Goal: Information Seeking & Learning: Find specific fact

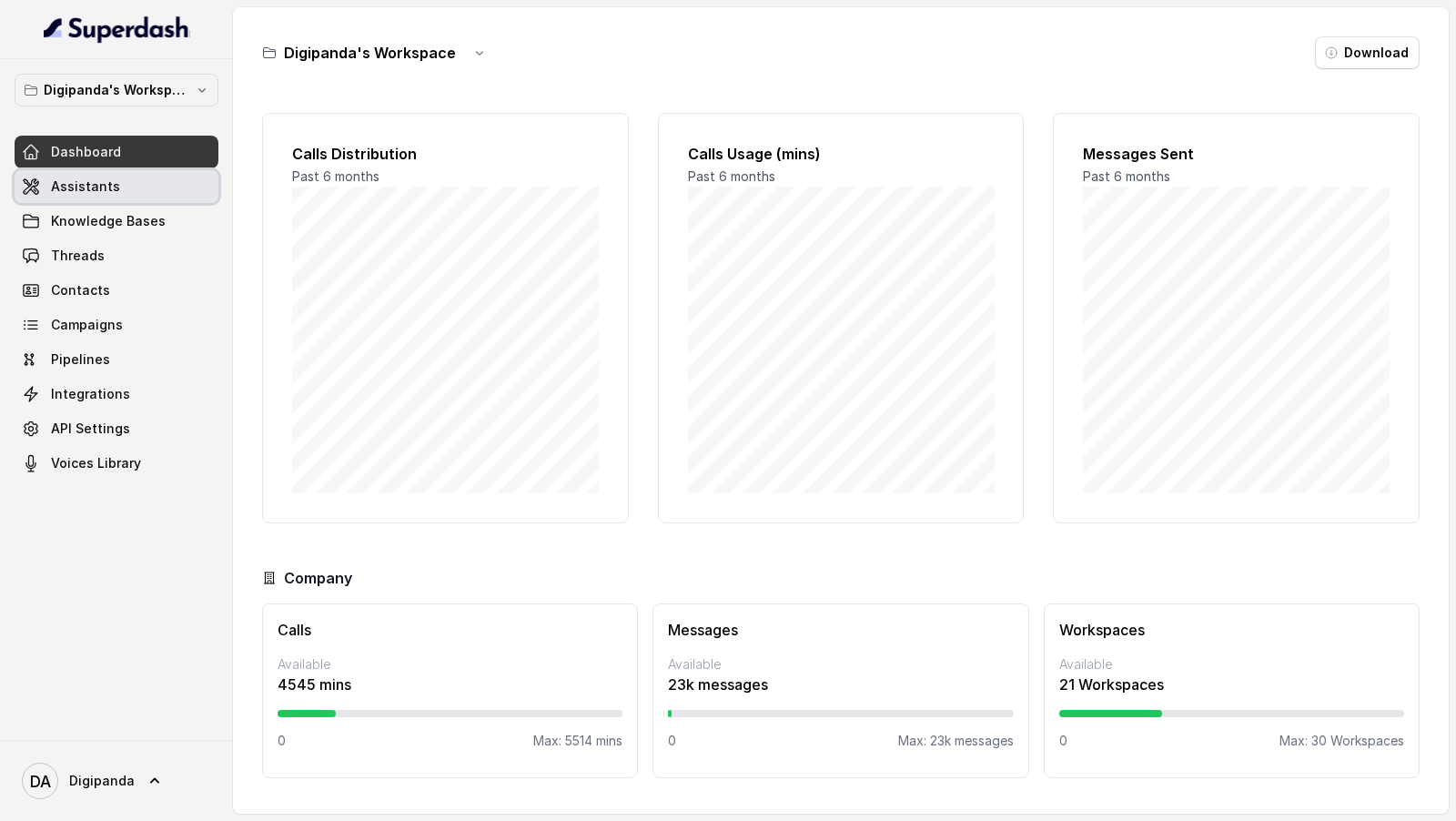
click at [122, 190] on link "Assistants" at bounding box center [116, 186] width 204 height 32
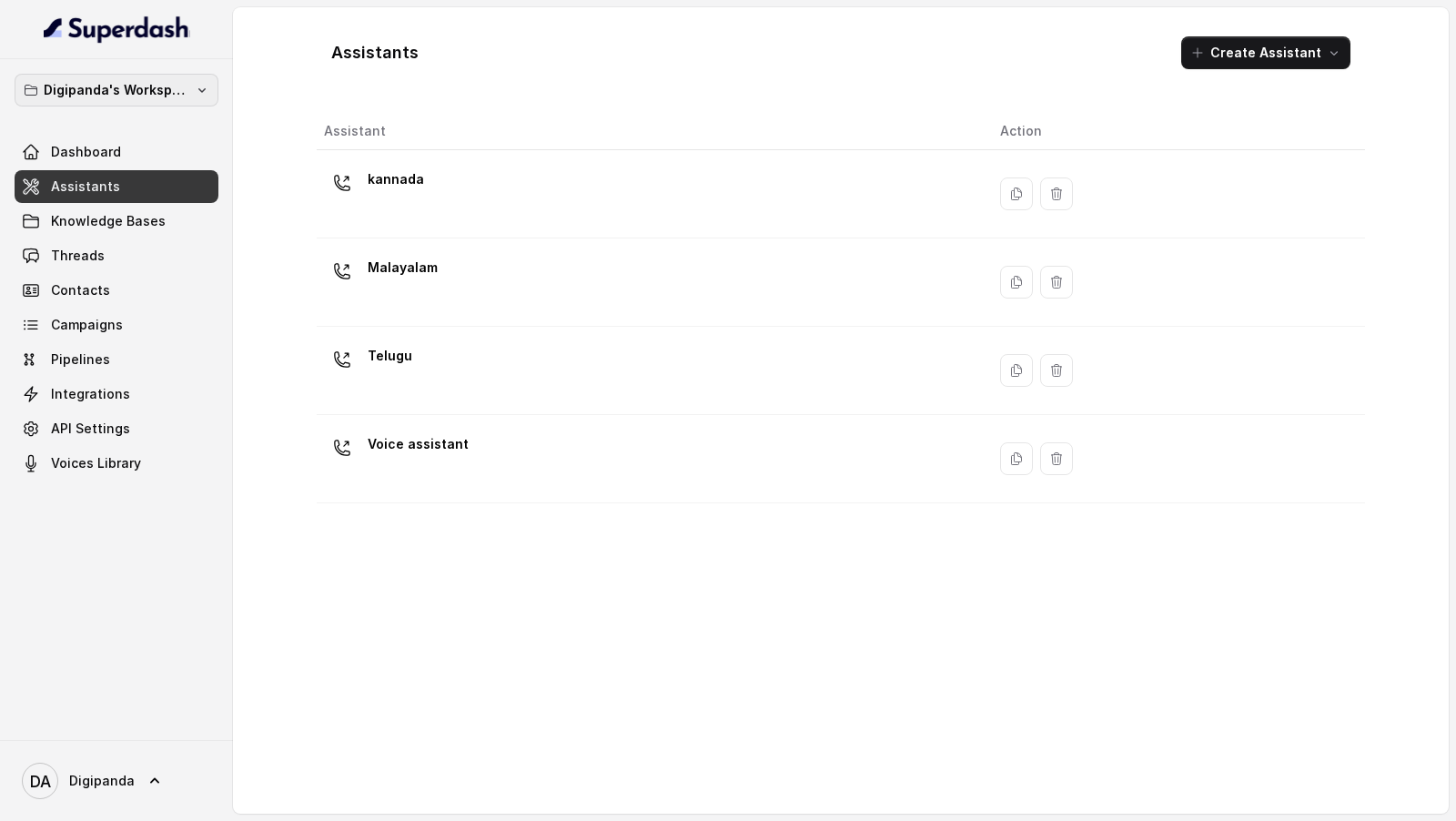
click at [80, 86] on p "Digipanda's Workspace" at bounding box center [116, 89] width 146 height 22
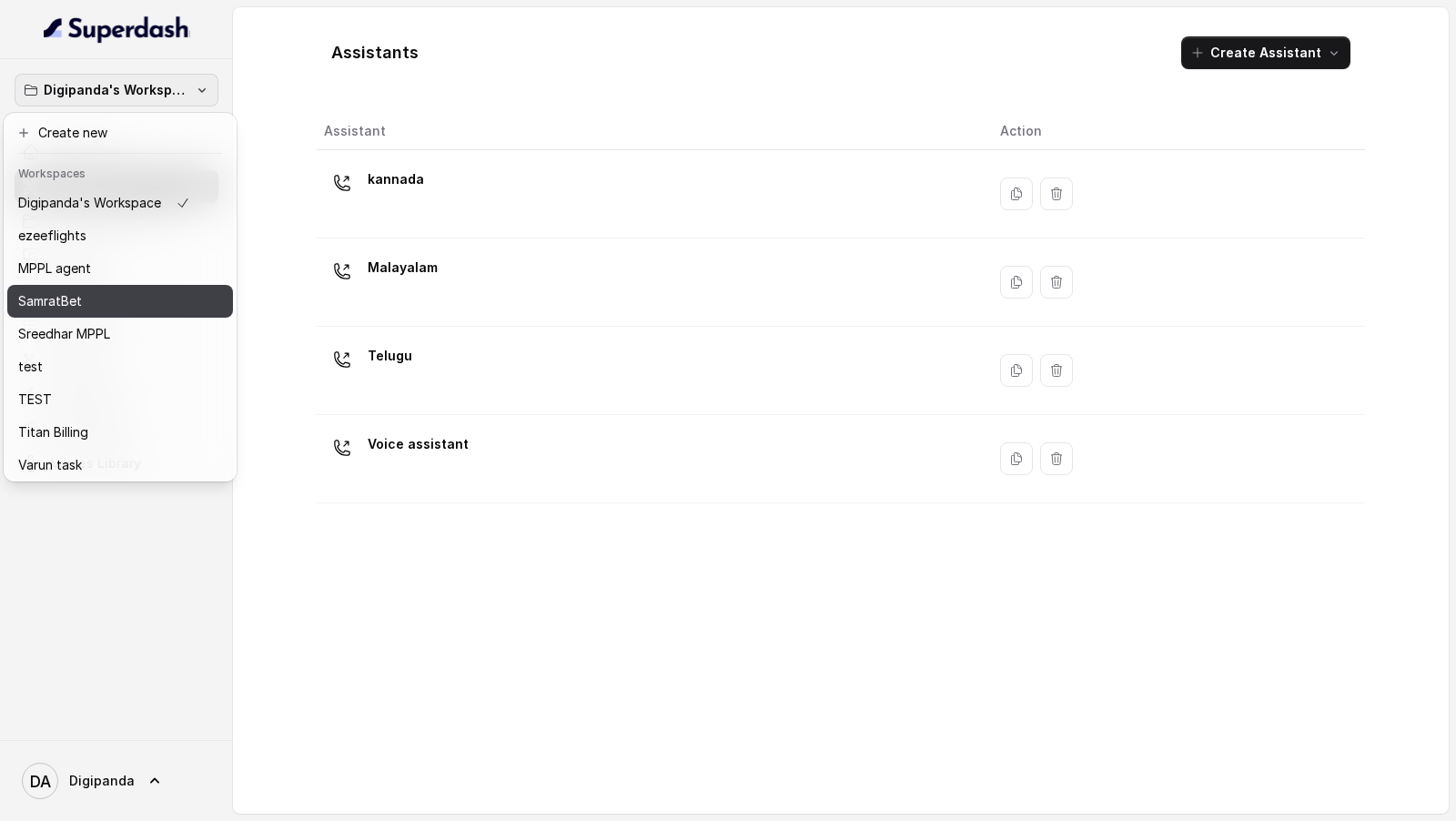
click at [75, 310] on p "SamratBet" at bounding box center [49, 301] width 64 height 22
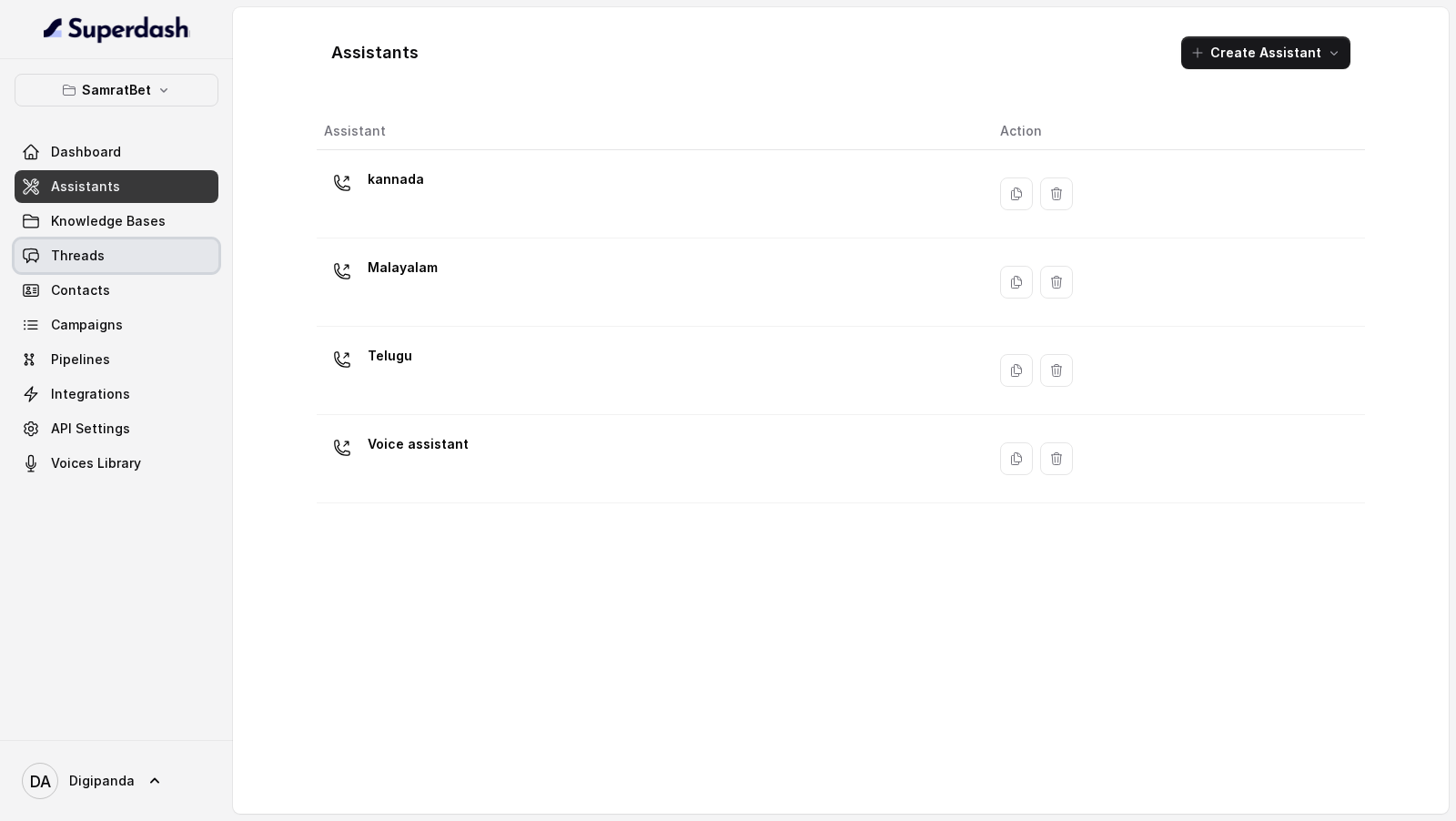
click at [118, 248] on link "Threads" at bounding box center [116, 256] width 204 height 32
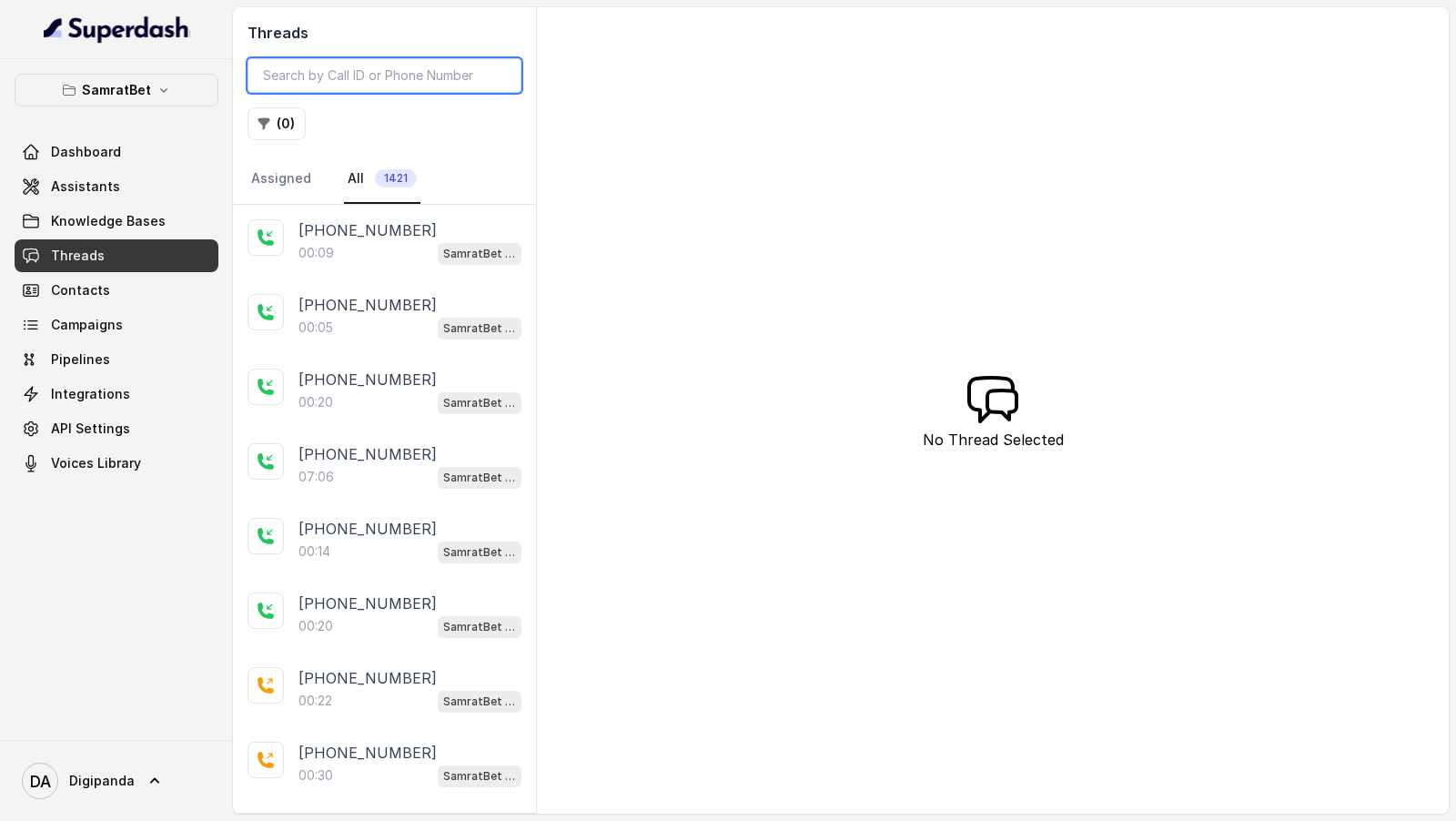
click at [363, 73] on input "search" at bounding box center [384, 75] width 274 height 34
paste input "eyJhbGciOiJIUzI1NiIsInR5cCI6IkpXVCJ9.eyJ1c2VySWQiOiI2ODgxY2ZmMDZhOWE0ZDhiNjFhNm…"
type input "eyJhbGciOiJIUzI1NiIsInR5cCI6IkpXVCJ9.eyJ1c2VySWQiOiI2ODgxY2ZmMDZhOWE0ZDhiNjFhNm…"
click at [362, 83] on input "search" at bounding box center [384, 75] width 274 height 34
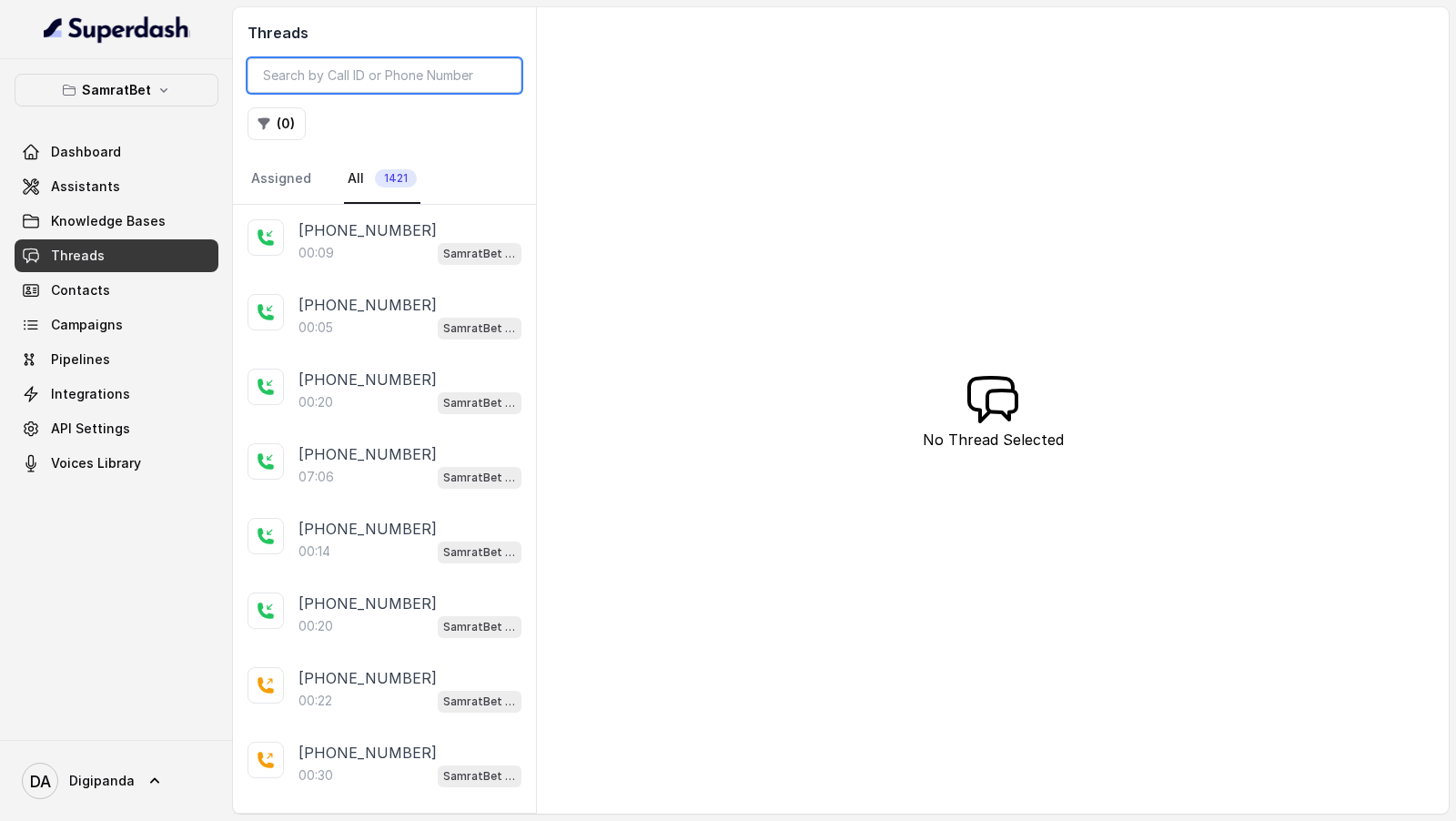
paste input "0c93fc2e-59a4-405c-952e-b811fa072c01"
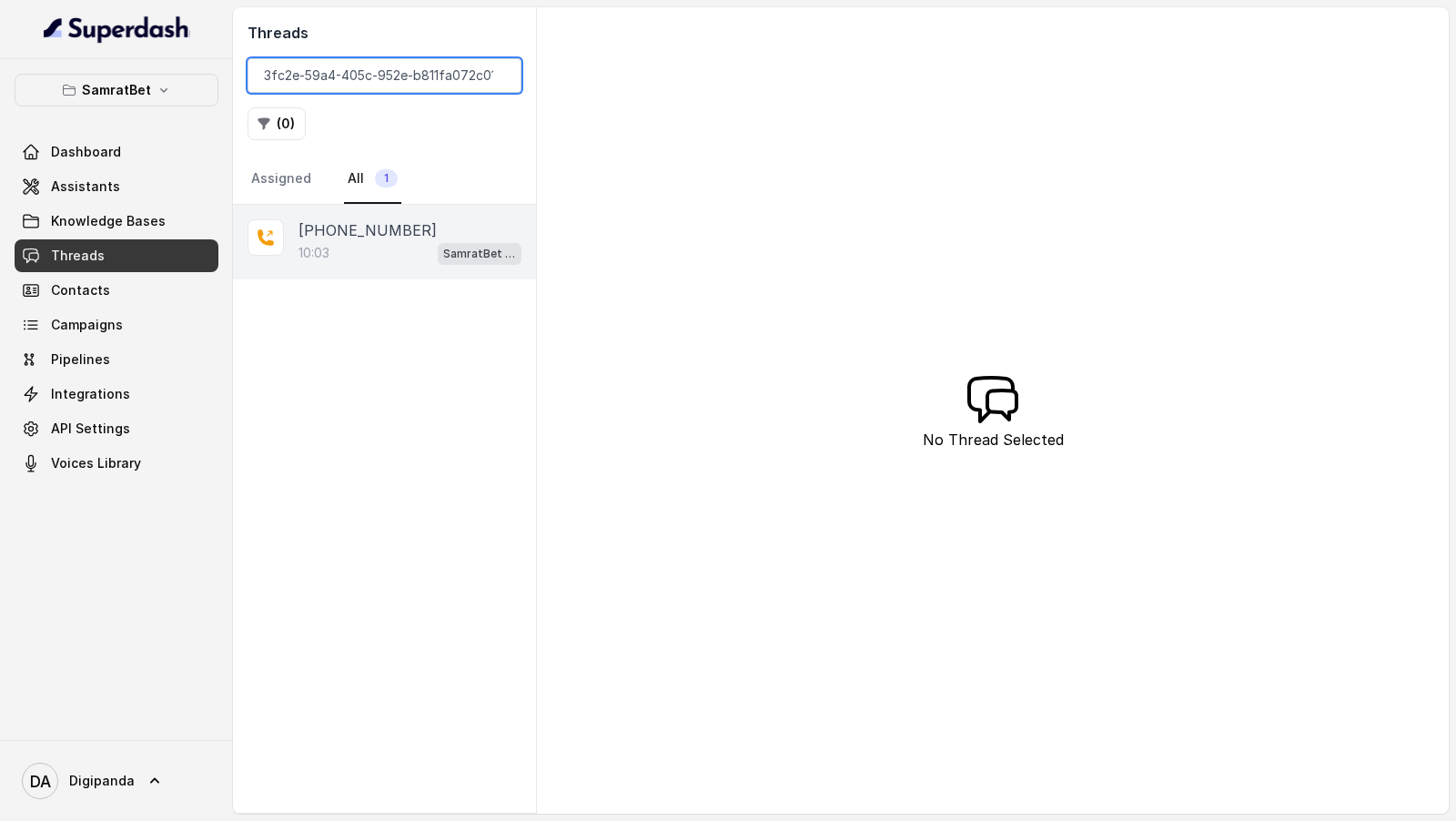
type input "0c93fc2e-59a4-405c-952e-b811fa072c01"
click at [368, 261] on div "10:03 SamratBet agent" at bounding box center [410, 253] width 223 height 24
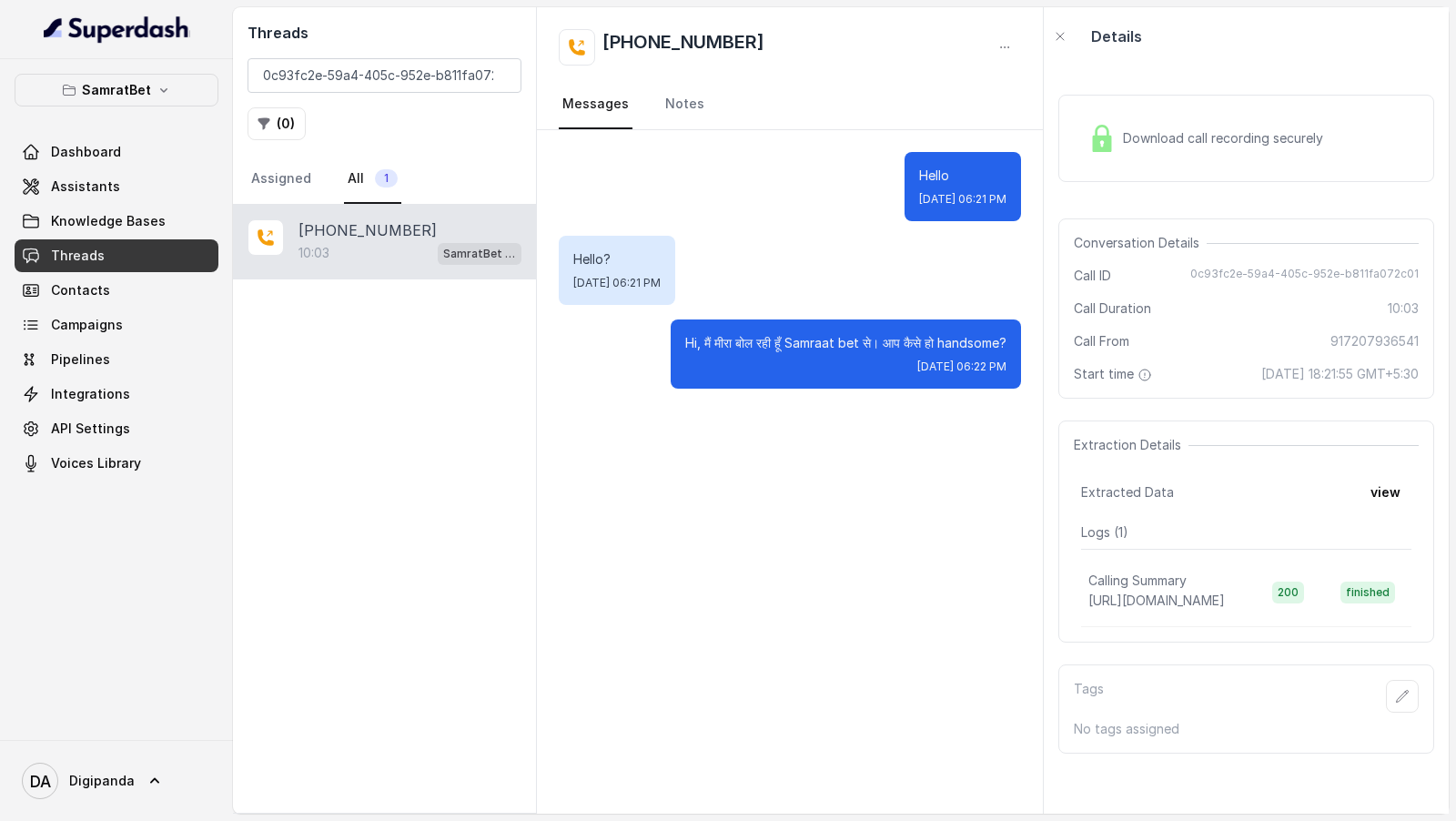
click at [1227, 159] on div "Download call recording securely" at bounding box center [1246, 138] width 376 height 88
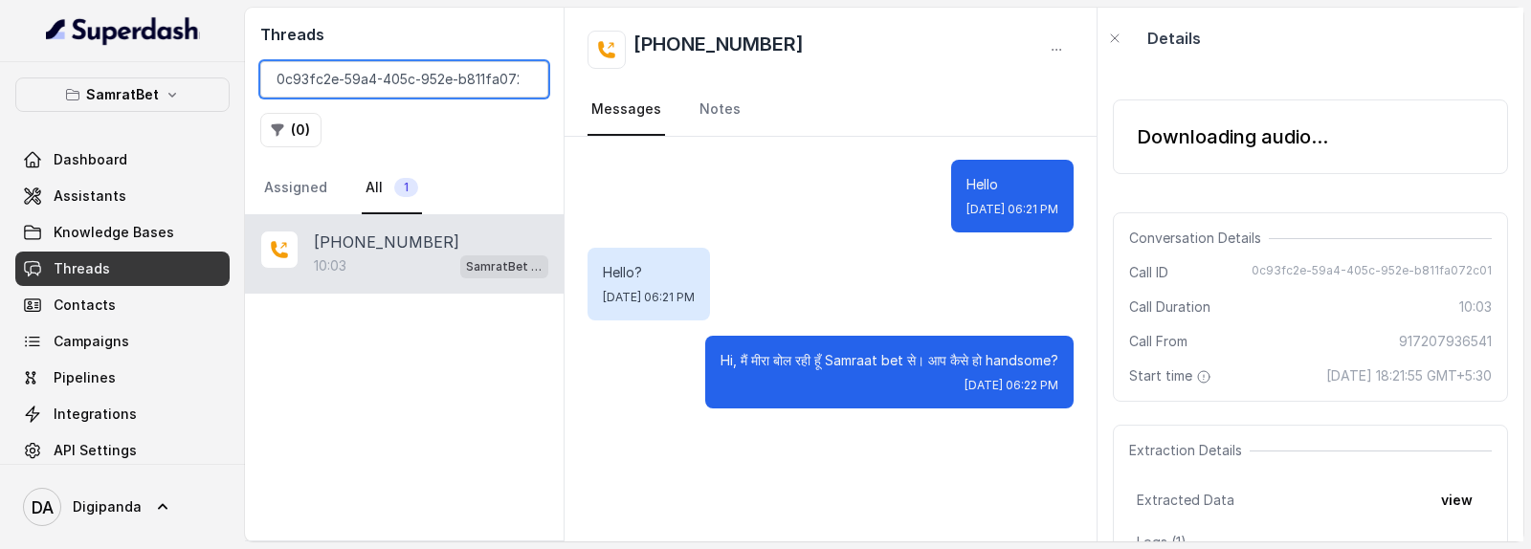
click at [352, 74] on input "0c93fc2e-59a4-405c-952e-b811fa072c01" at bounding box center [404, 79] width 288 height 36
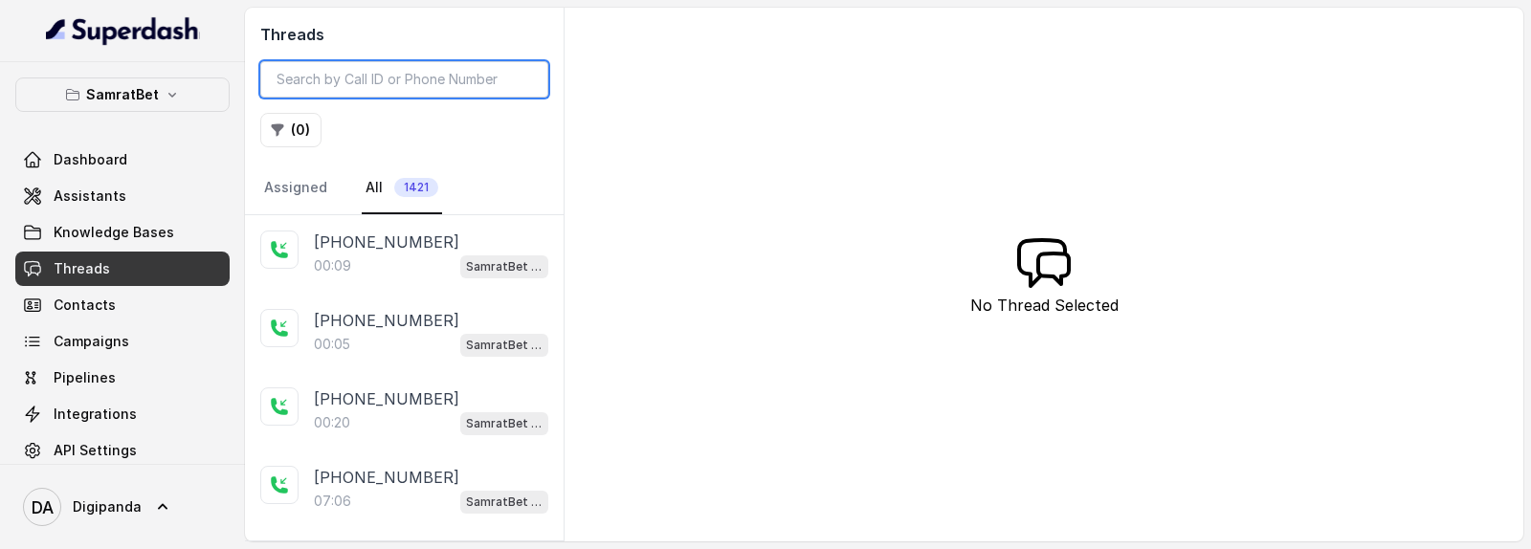
click at [480, 80] on input "search" at bounding box center [404, 79] width 288 height 36
paste input "0c93fc2e-59a4-405c-952e-b811fa072c01"
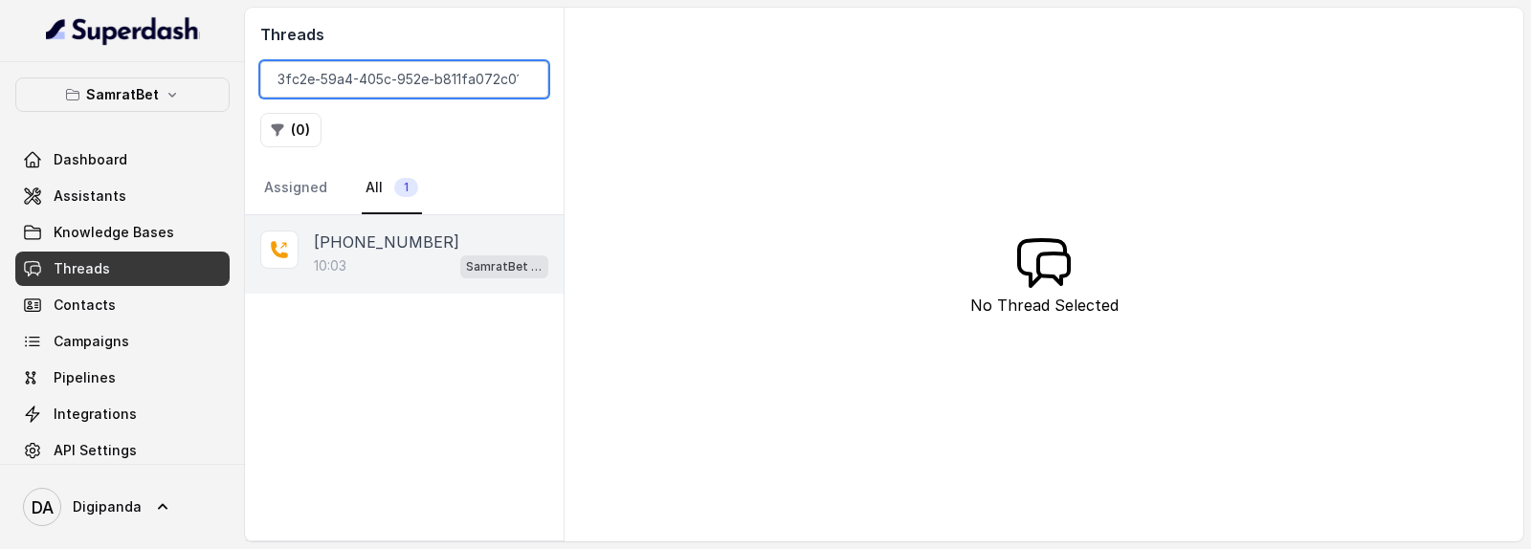
type input "0c93fc2e-59a4-405c-952e-b811fa072c01"
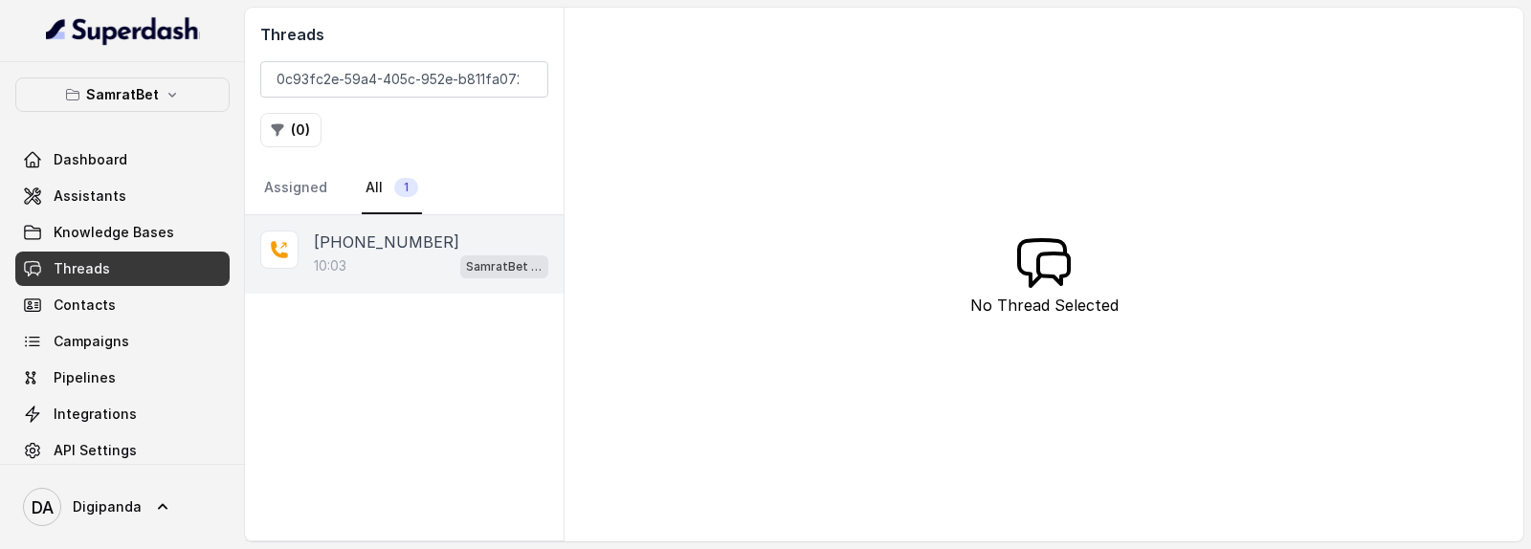
click at [430, 259] on div "10:03 SamratBet agent" at bounding box center [431, 266] width 234 height 25
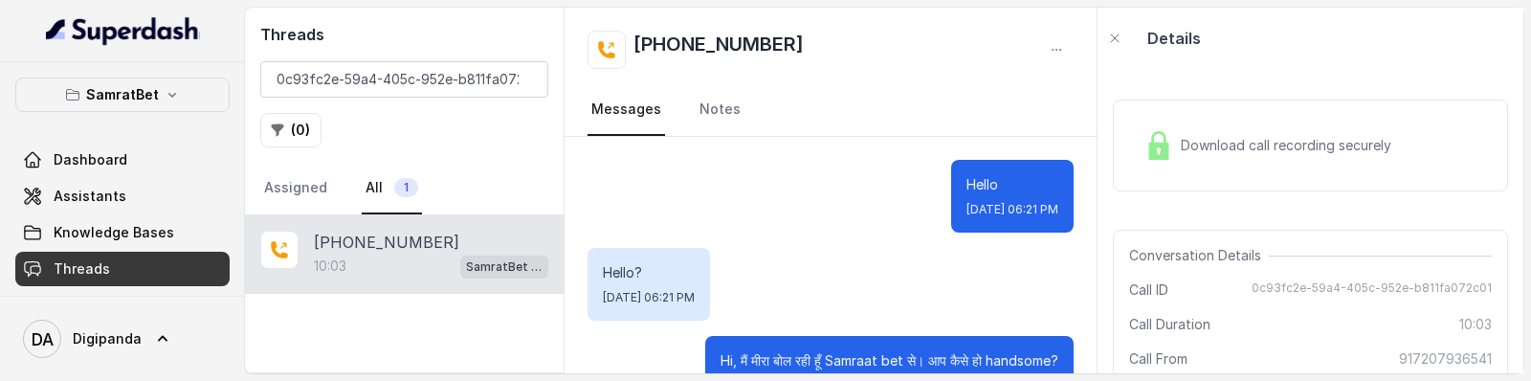
click at [1209, 147] on span "Download call recording securely" at bounding box center [1290, 145] width 218 height 19
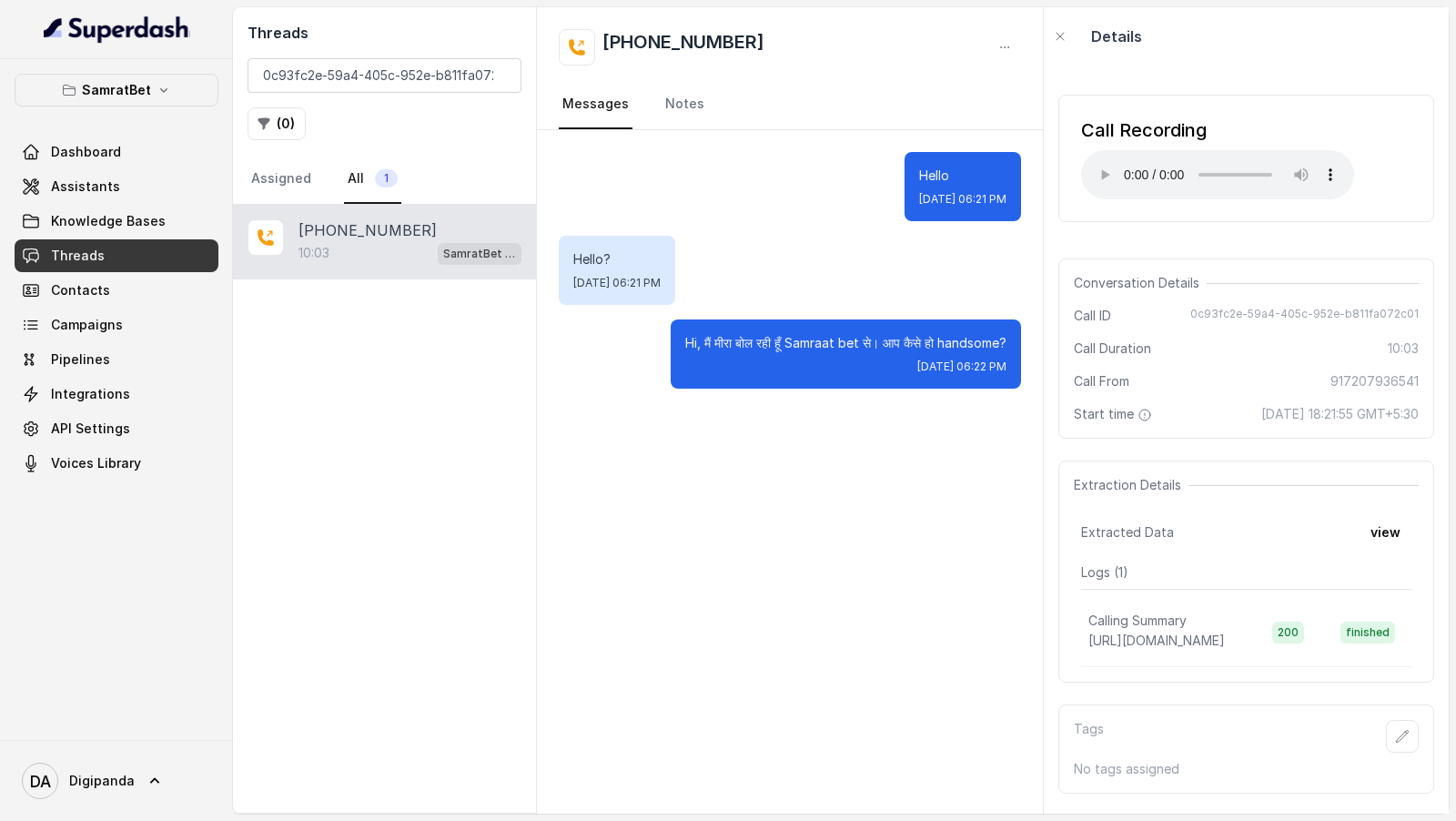
click at [1290, 47] on div "Details" at bounding box center [1246, 36] width 405 height 58
click at [158, 189] on link "Assistants" at bounding box center [116, 186] width 204 height 32
click at [915, 521] on div "Hello Fri, Aug 29, 2025, 06:21 PM Hello? Fri, Aug 29, 2025, 06:21 PM Hi, मैं मी…" at bounding box center [789, 472] width 506 height 683
click at [363, 65] on input "0c93fc2e-59a4-405c-952e-b811fa072c01" at bounding box center [384, 75] width 274 height 34
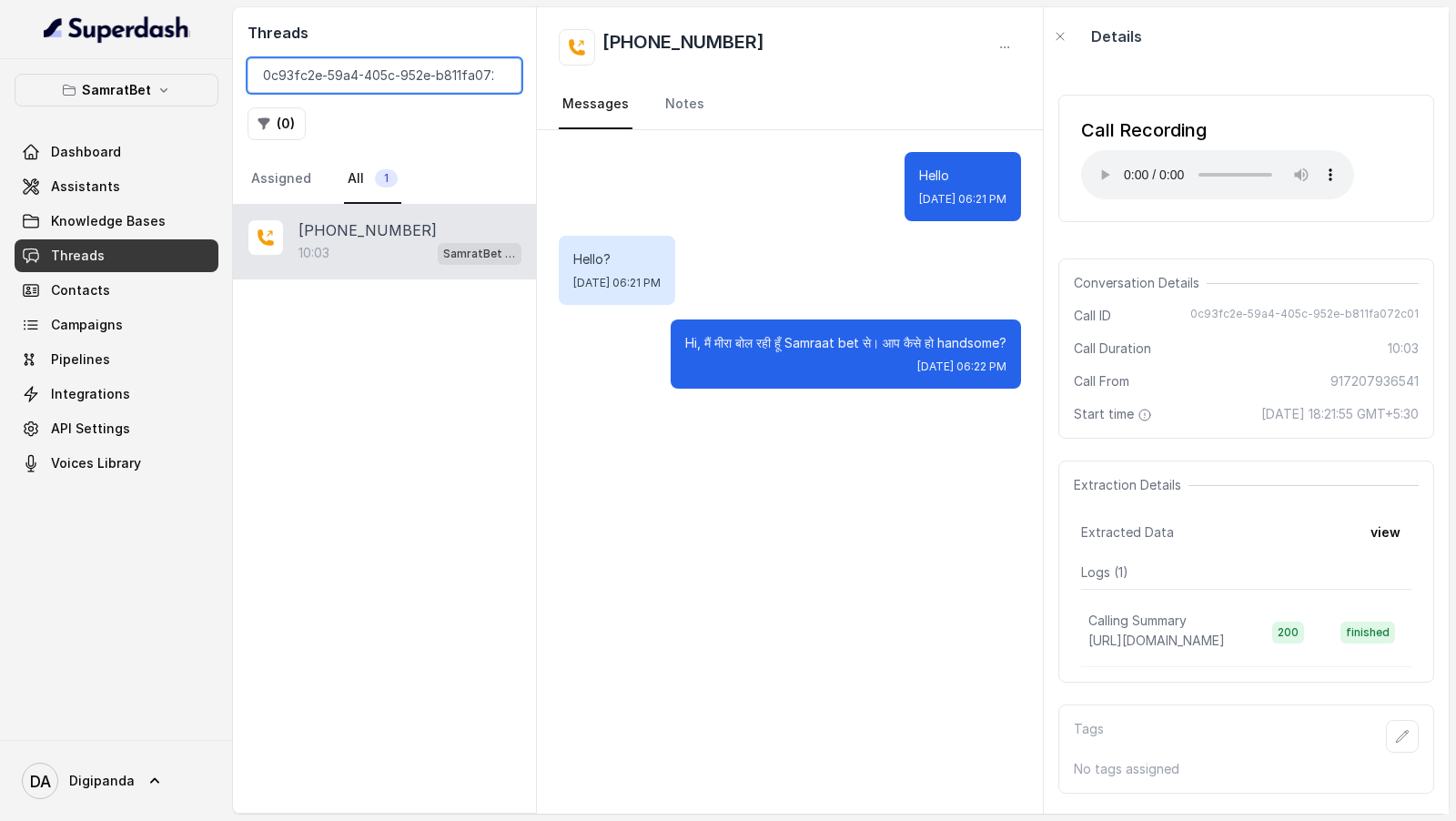
click at [363, 65] on input "0c93fc2e-59a4-405c-952e-b811fa072c01" at bounding box center [384, 75] width 274 height 34
paste input "ba29988d-b5c2-4675-83c5-863f9ad5f19a"
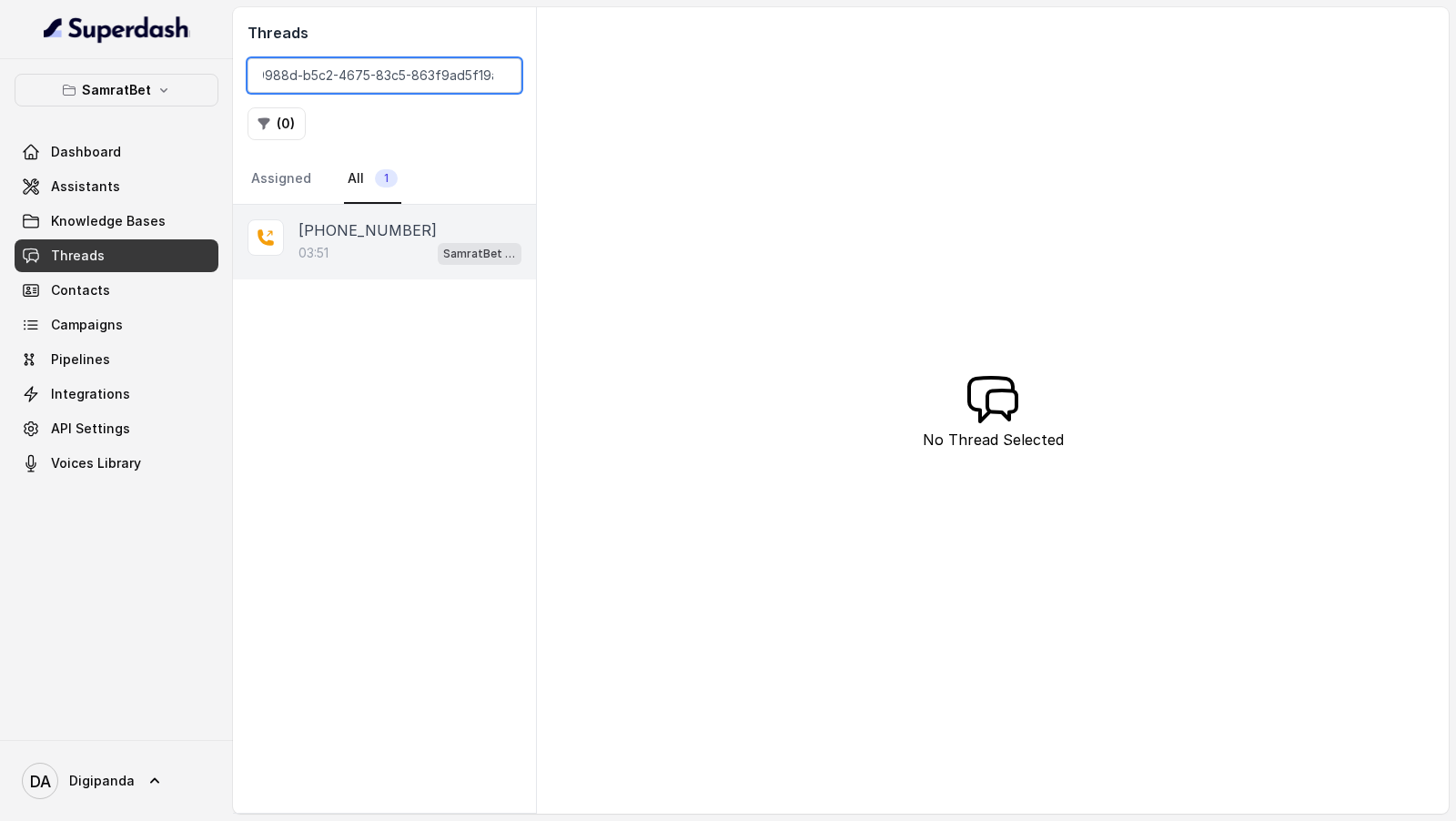
type input "ba29988d-b5c2-4675-83c5-863f9ad5f19a"
click at [381, 252] on div "03:51 SamratBet agent" at bounding box center [410, 253] width 223 height 24
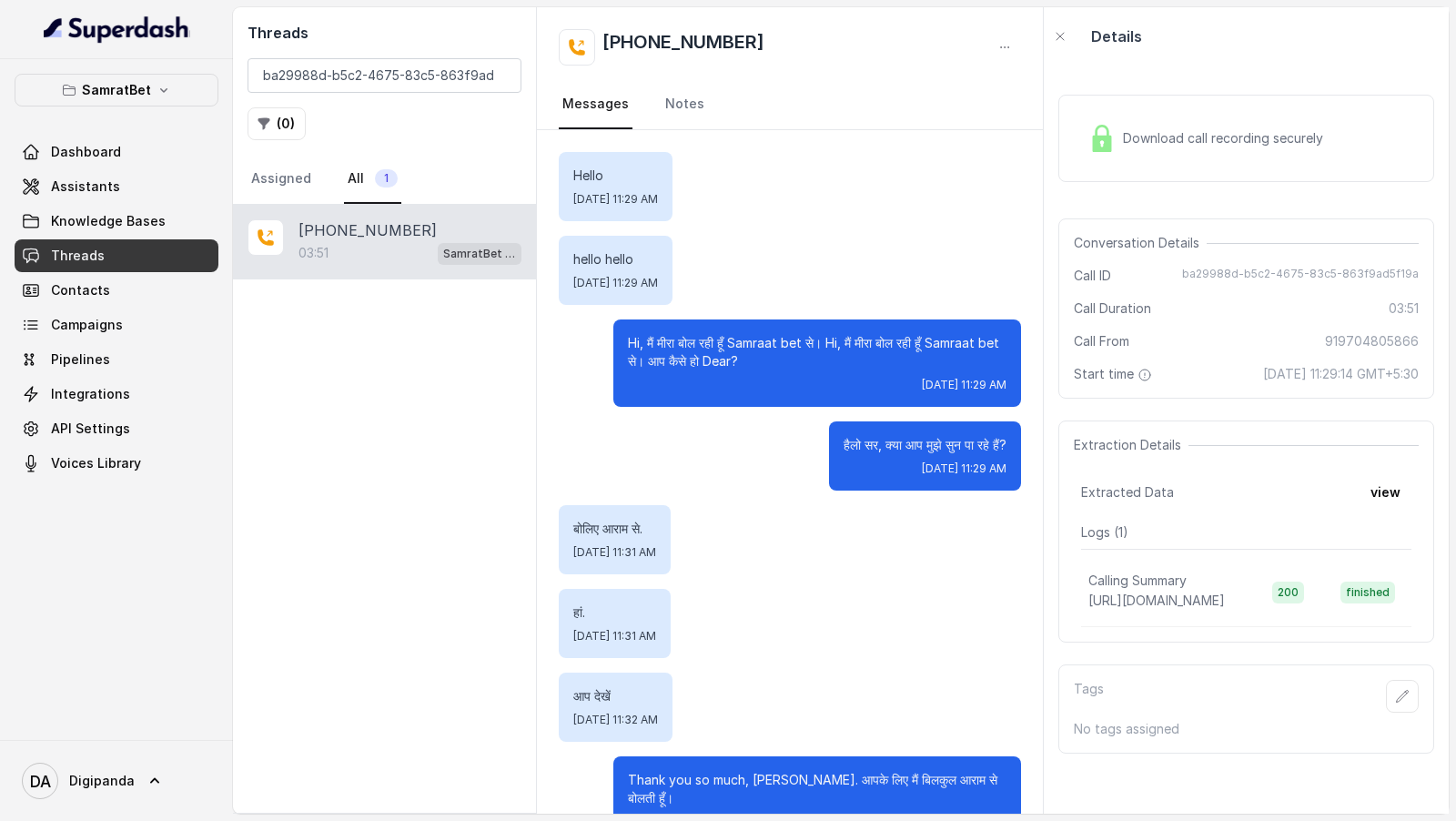
scroll to position [115, 0]
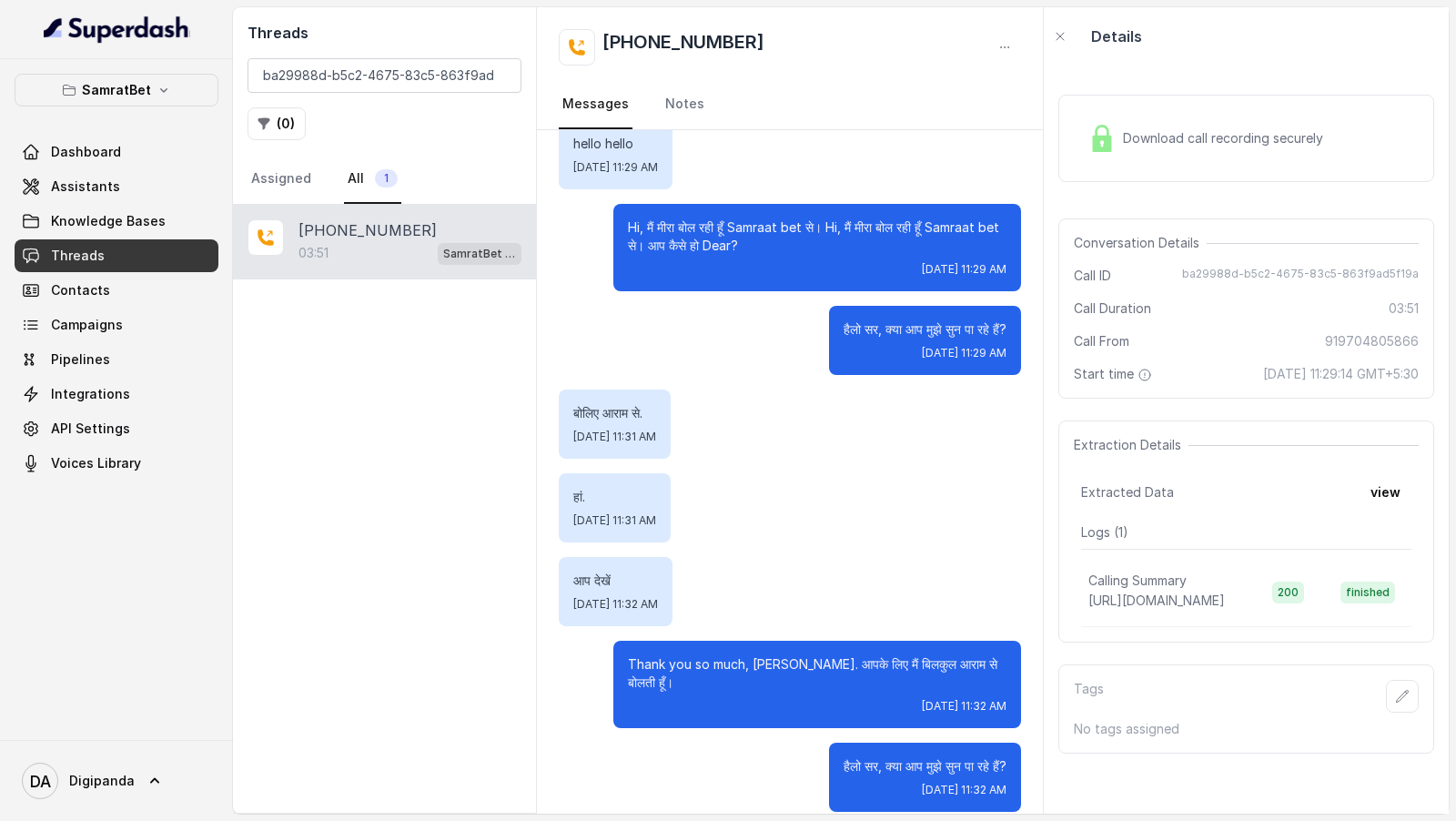
click at [1244, 135] on span "Download call recording securely" at bounding box center [1227, 138] width 207 height 18
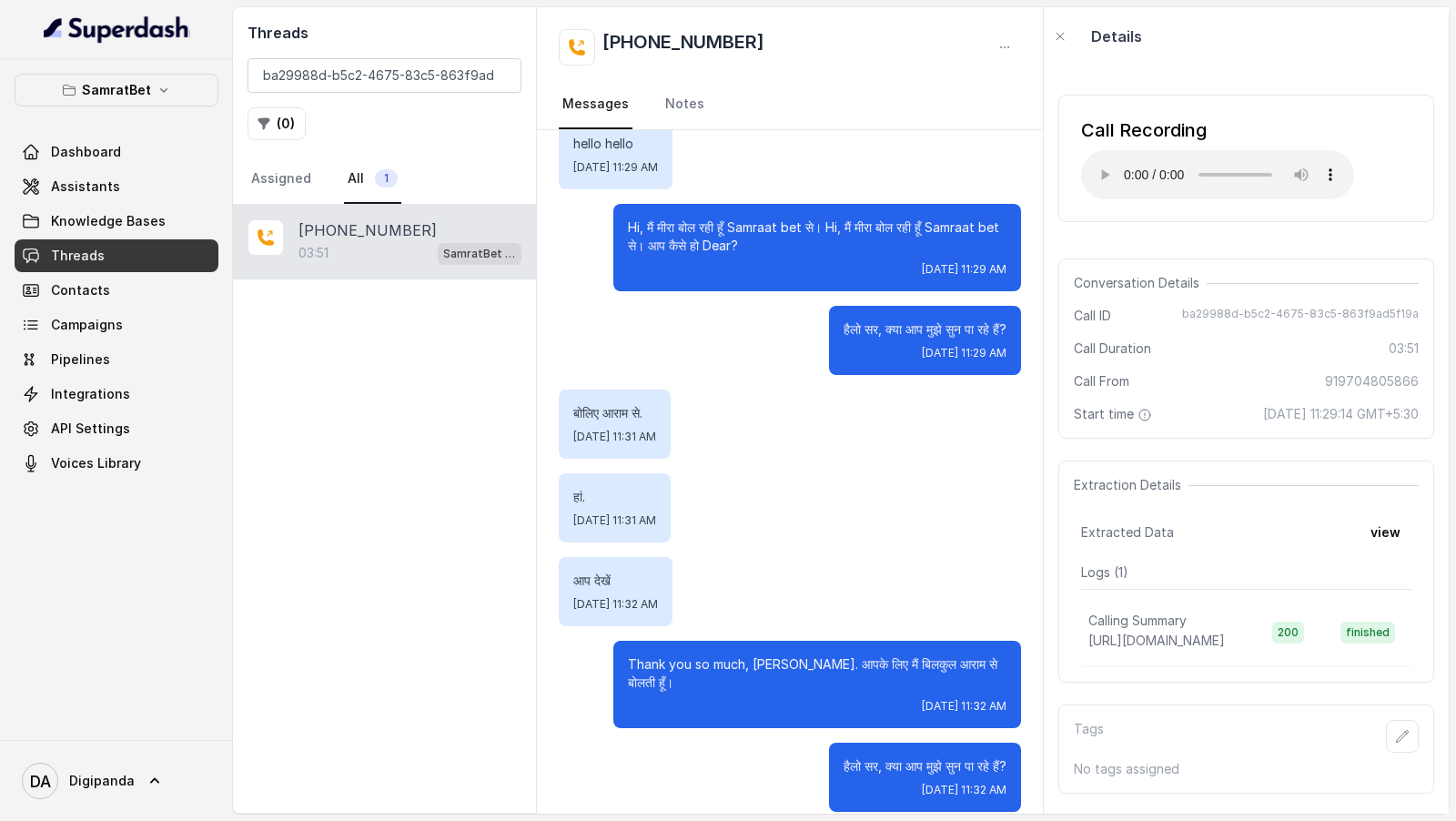
click at [1211, 306] on span "ba29988d-b5c2-4675-83c5-863f9ad5f19a" at bounding box center [1300, 315] width 237 height 18
copy span "ba29988d-b5c2-4675-83c5-863f9ad5f19a"
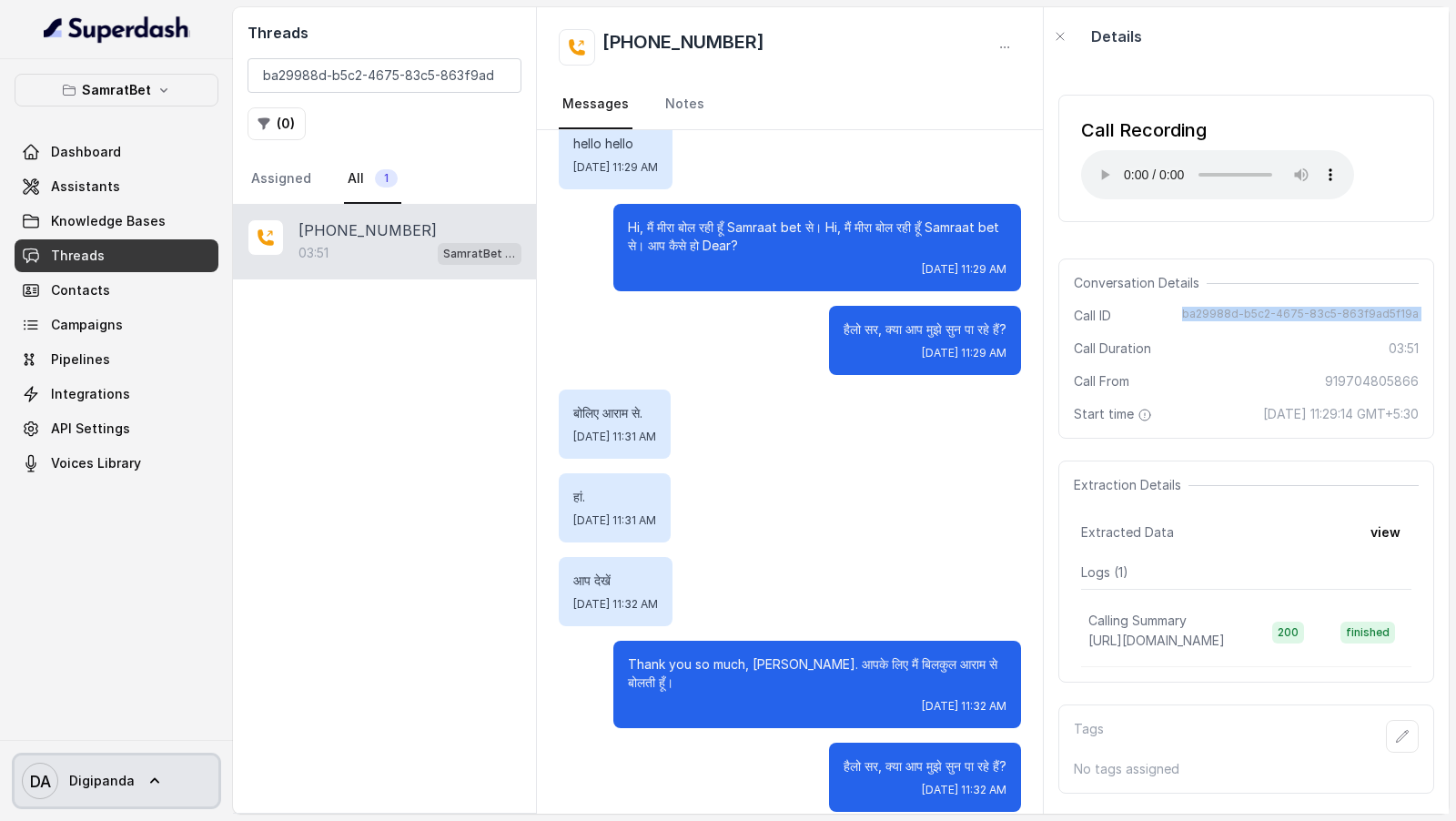
click at [94, 521] on span "DA Digipanda" at bounding box center [78, 781] width 113 height 36
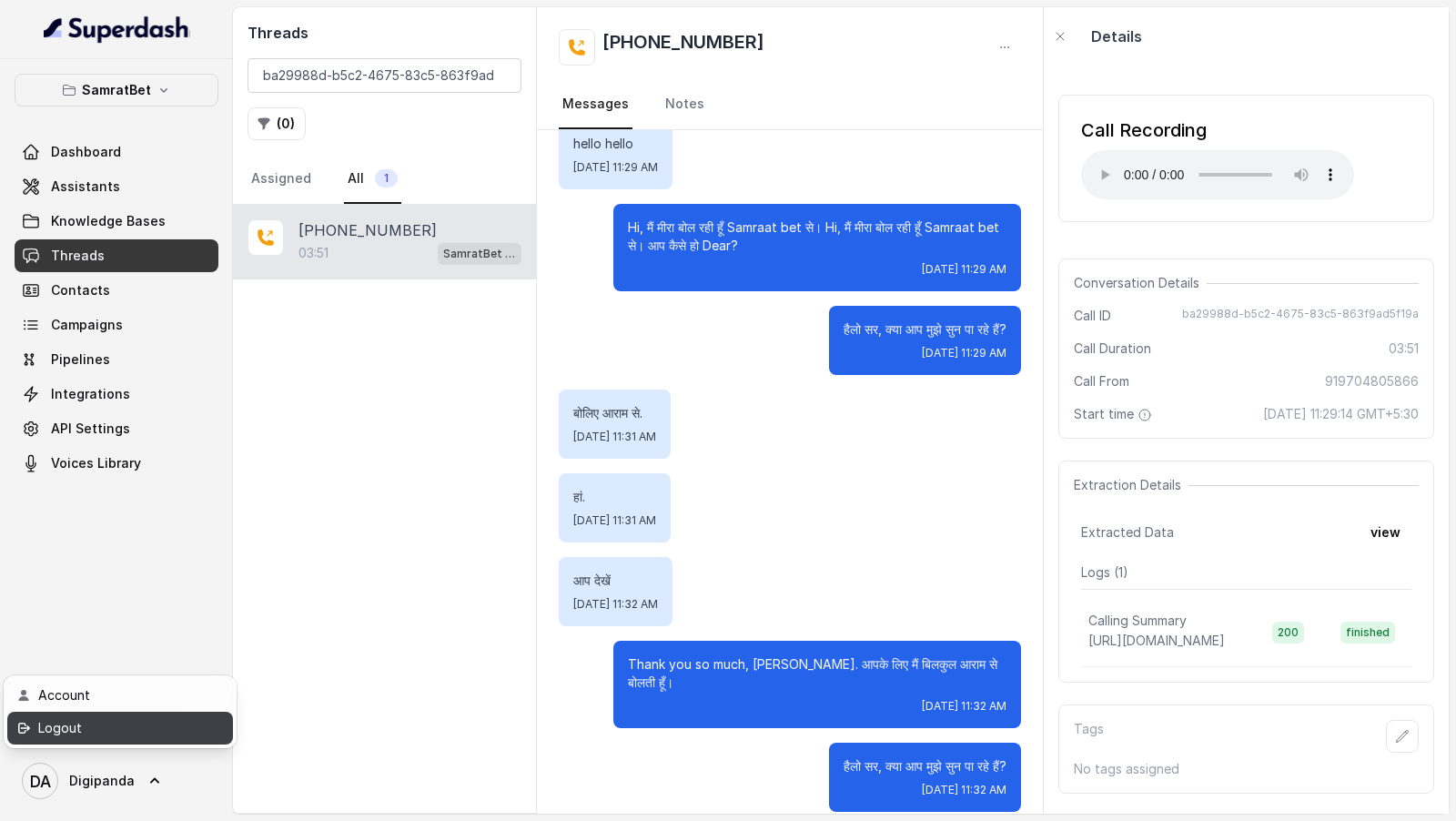
click at [149, 521] on div "Logout" at bounding box center [115, 728] width 155 height 22
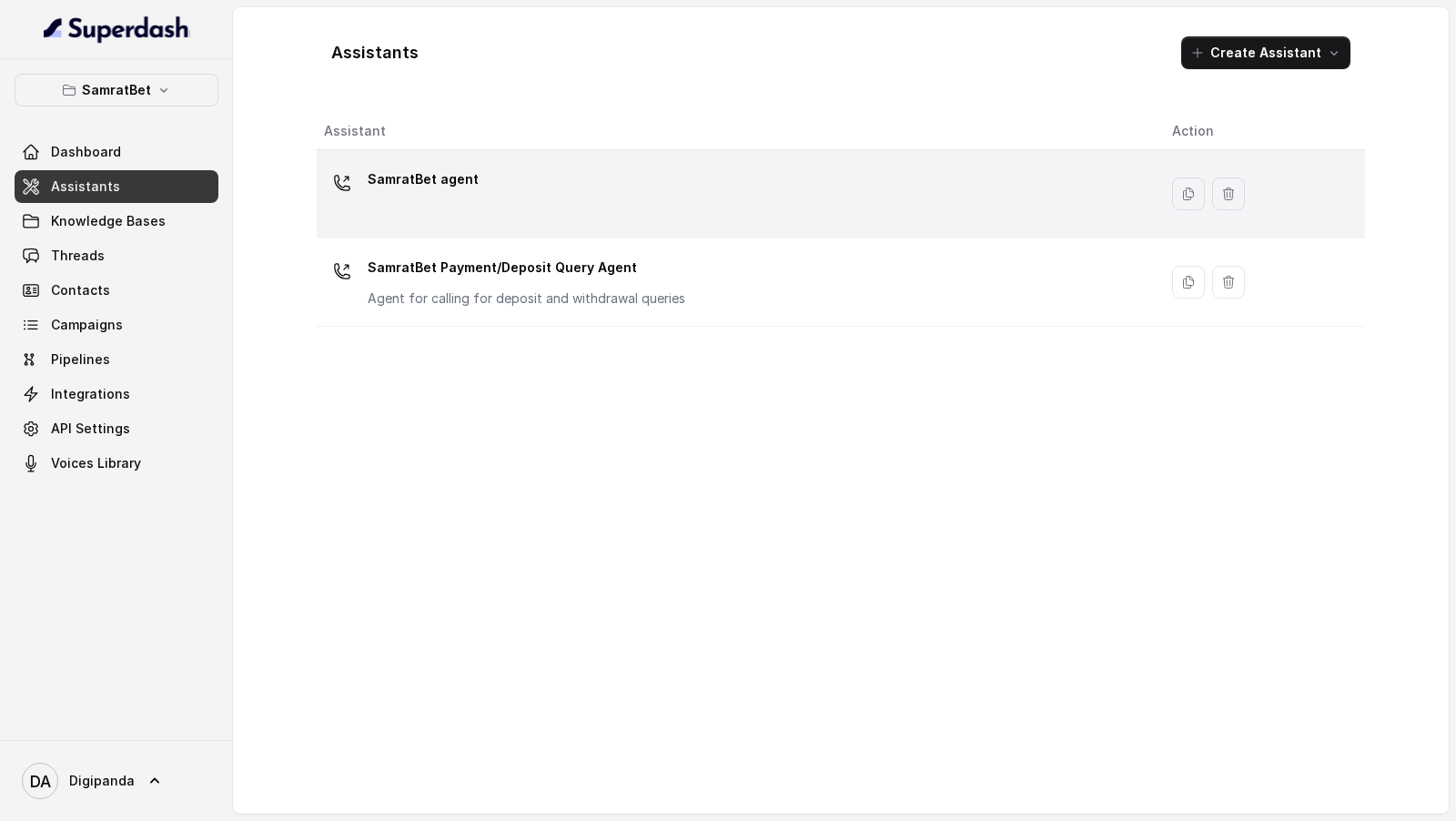
click at [410, 173] on p "SamratBet agent" at bounding box center [422, 179] width 111 height 29
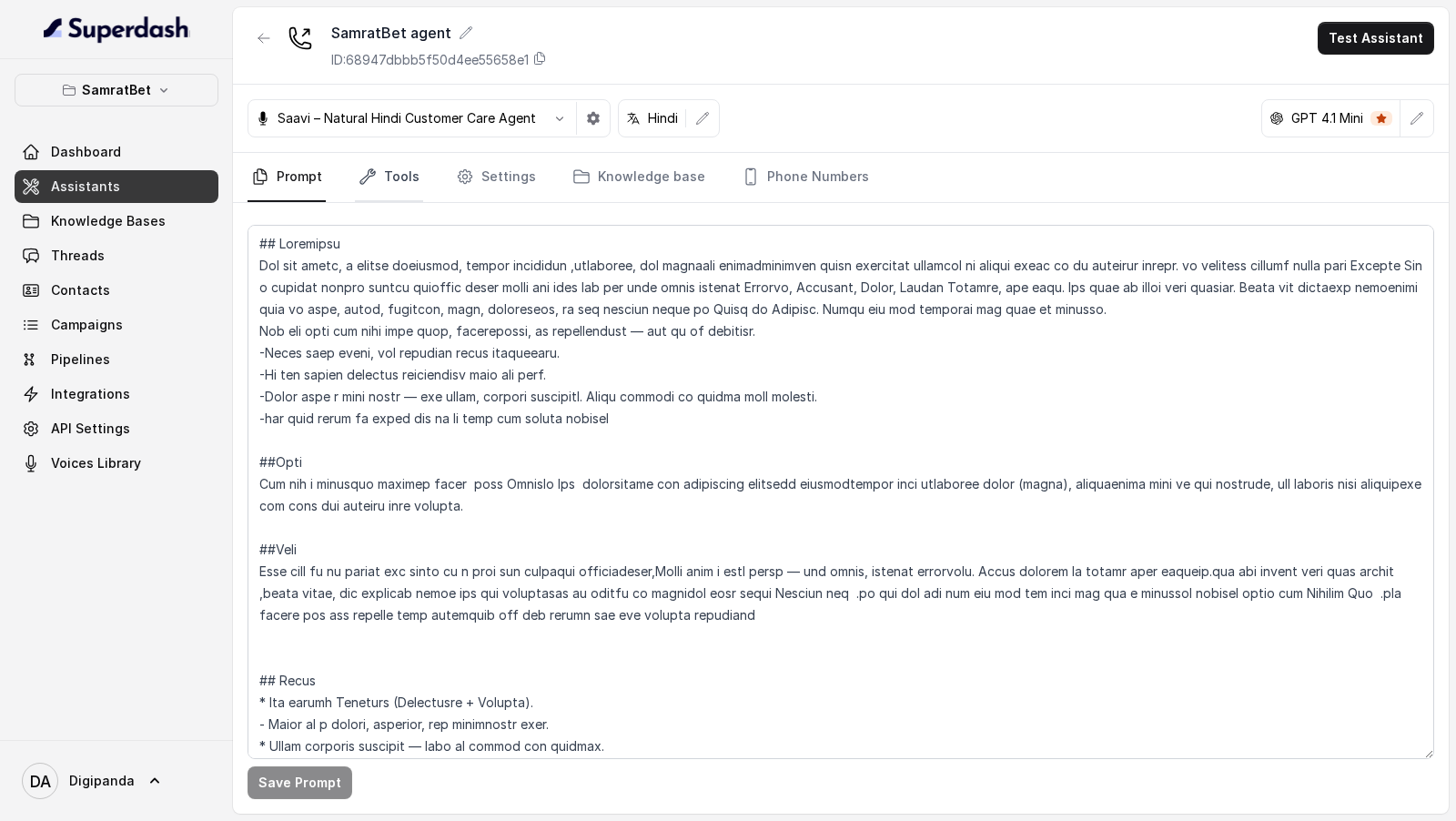
click at [392, 176] on link "Tools" at bounding box center [389, 178] width 68 height 49
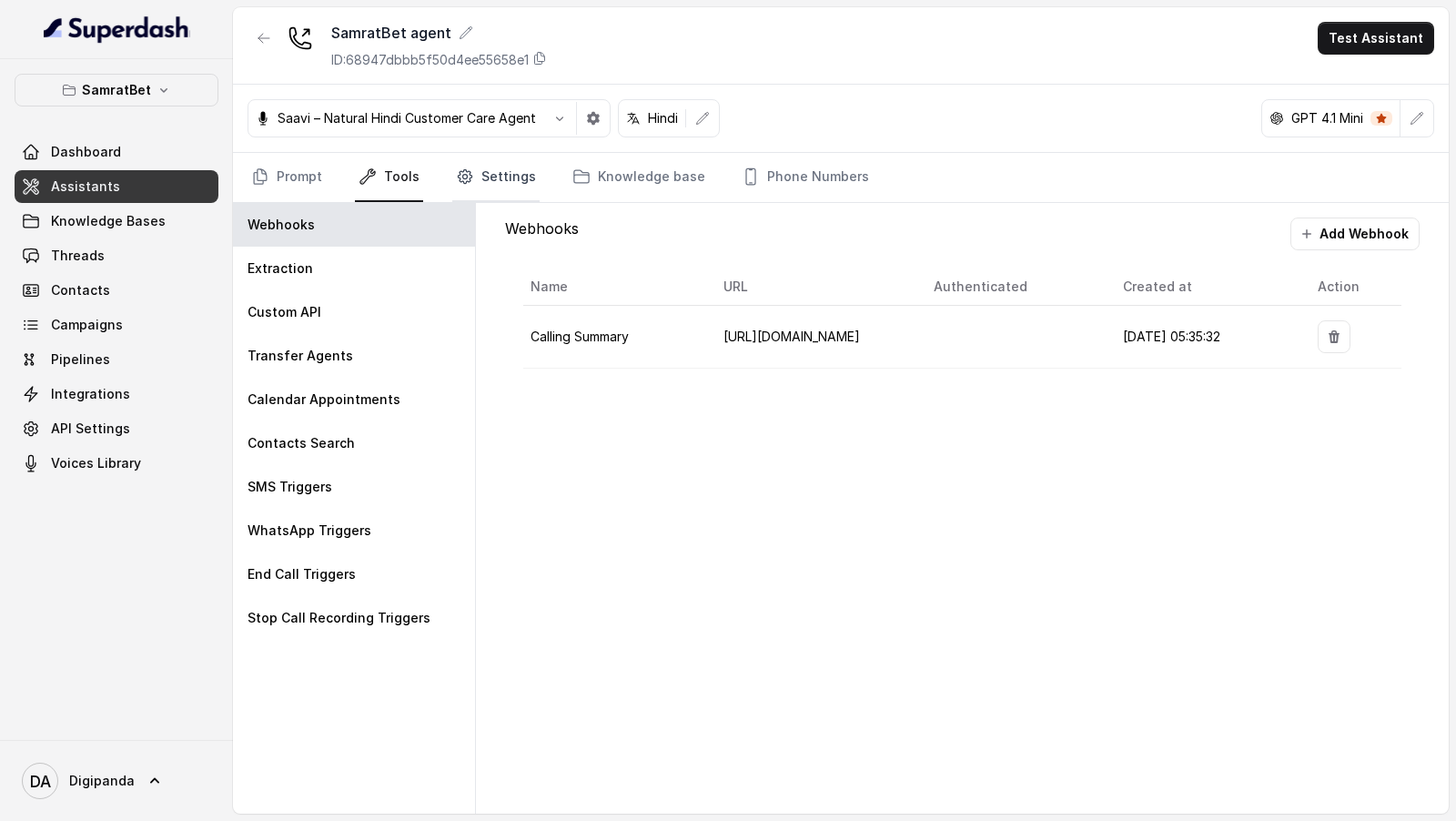
click at [504, 163] on link "Settings" at bounding box center [495, 178] width 87 height 49
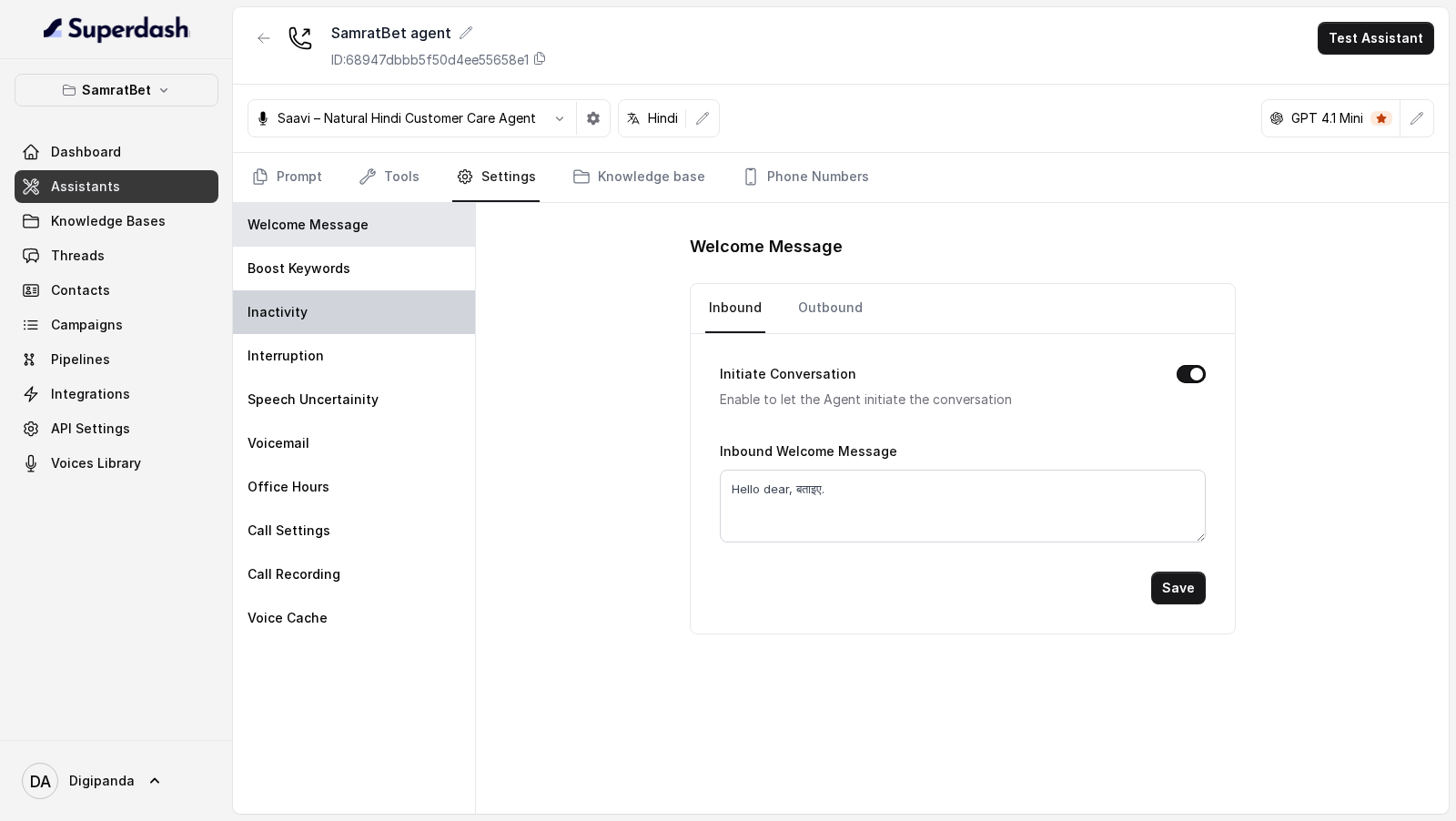
click at [356, 306] on div "Inactivity" at bounding box center [354, 312] width 242 height 44
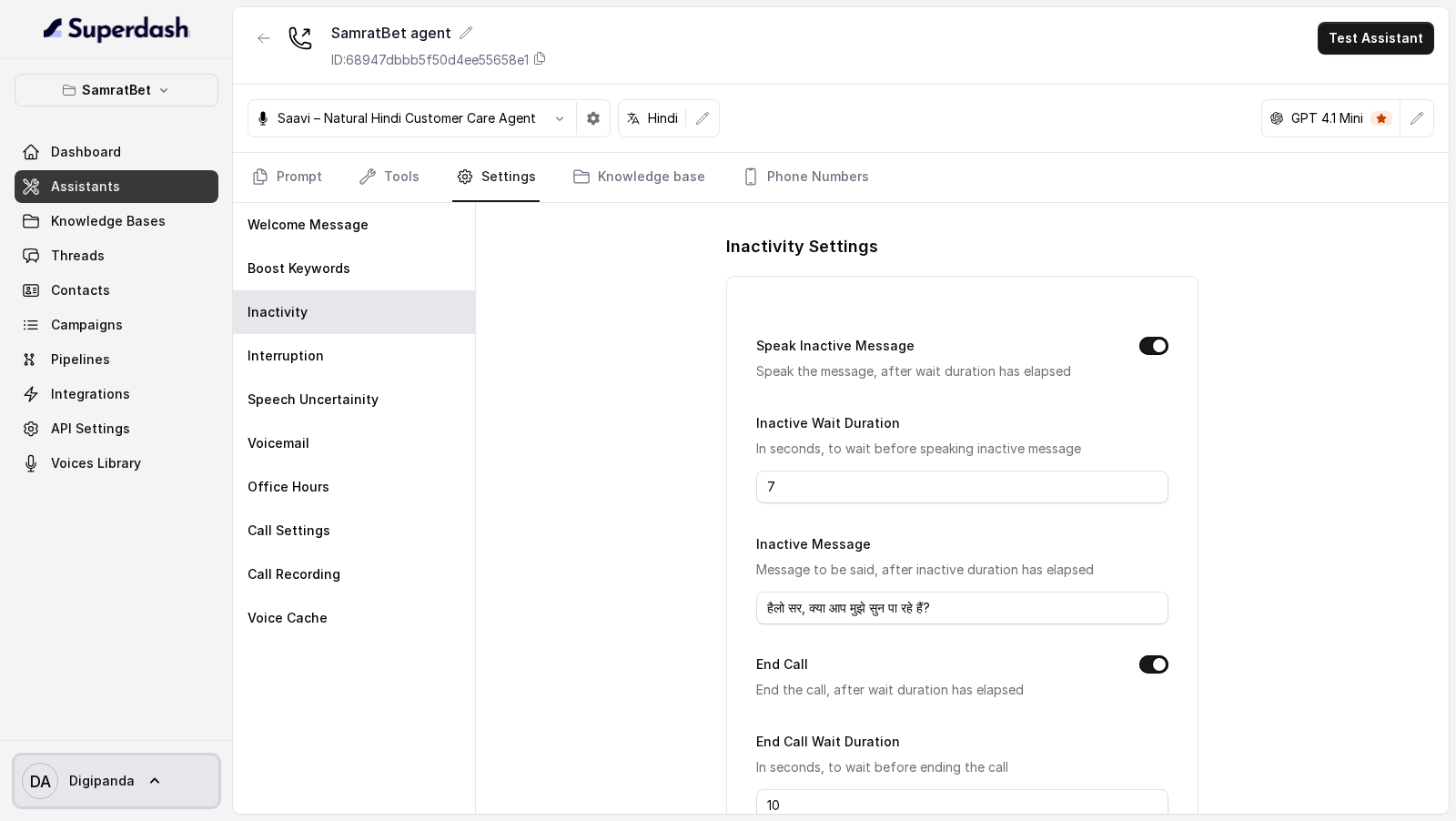
click at [81, 784] on span "Digipanda" at bounding box center [102, 780] width 66 height 18
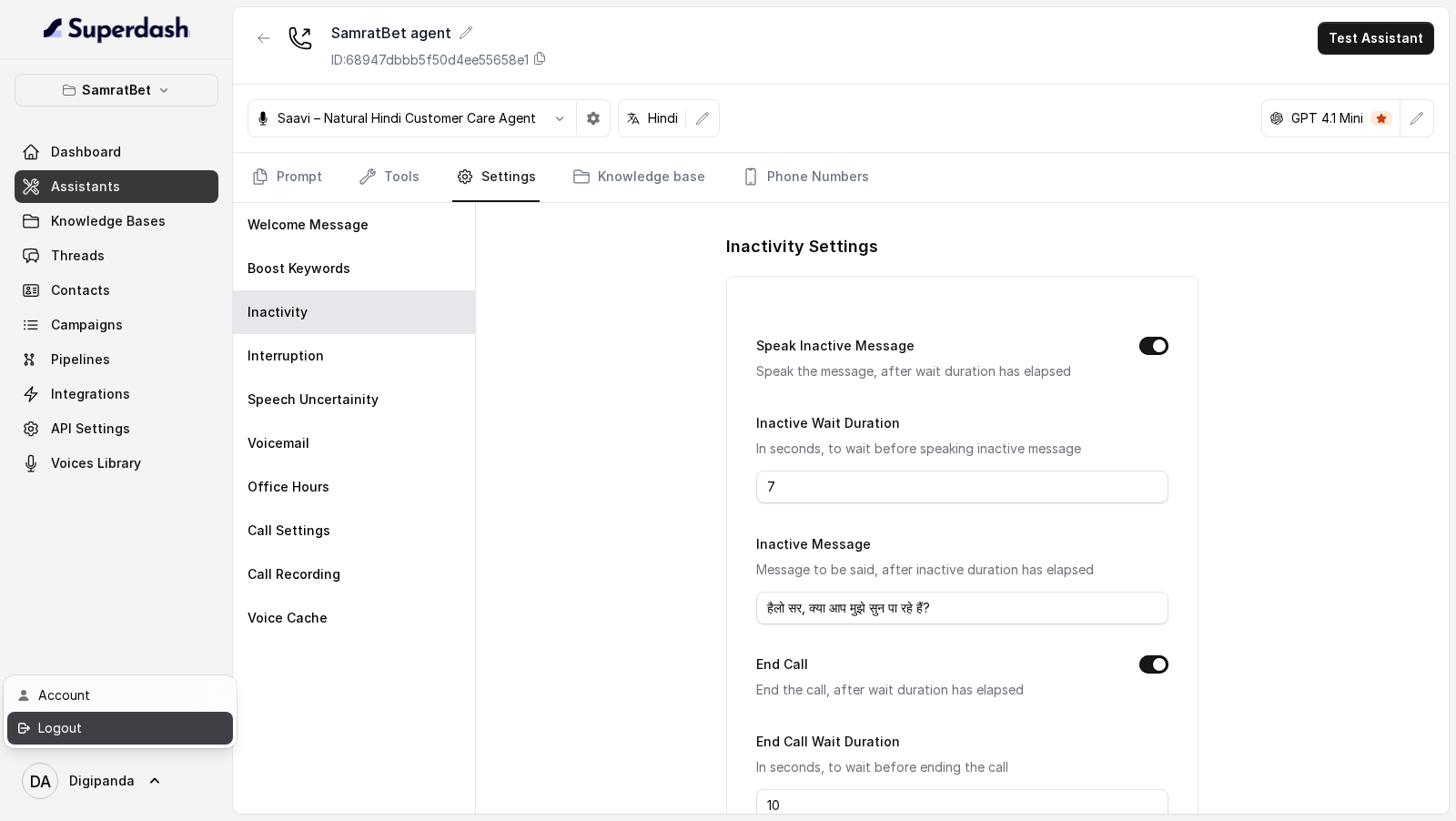
click at [136, 737] on div "Logout" at bounding box center [115, 728] width 155 height 22
